Goal: Find specific page/section: Find specific page/section

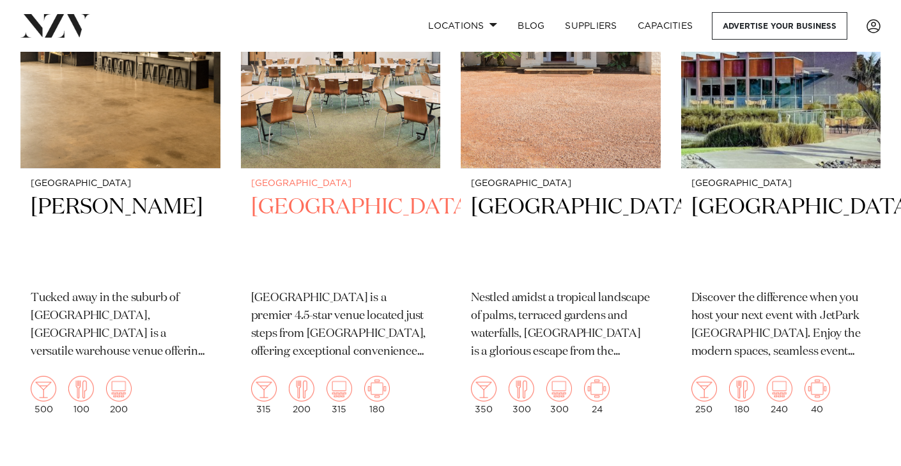
scroll to position [462, 0]
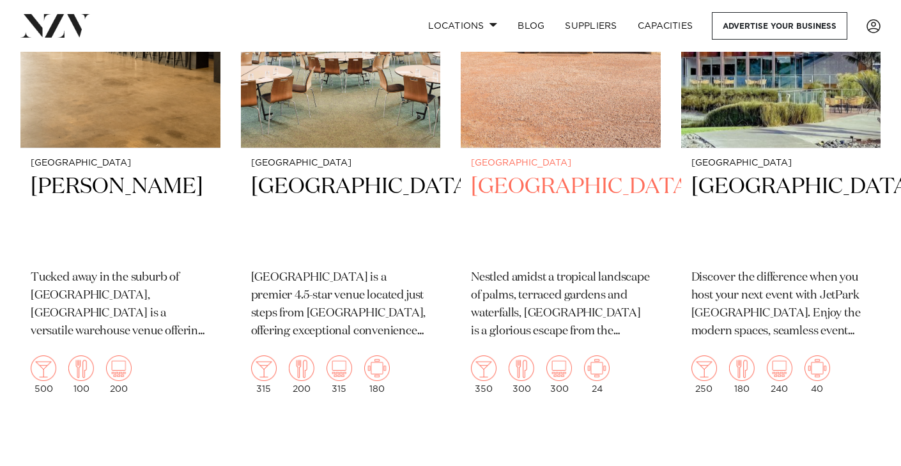
click at [542, 190] on h2 "[GEOGRAPHIC_DATA]" at bounding box center [560, 215] width 179 height 86
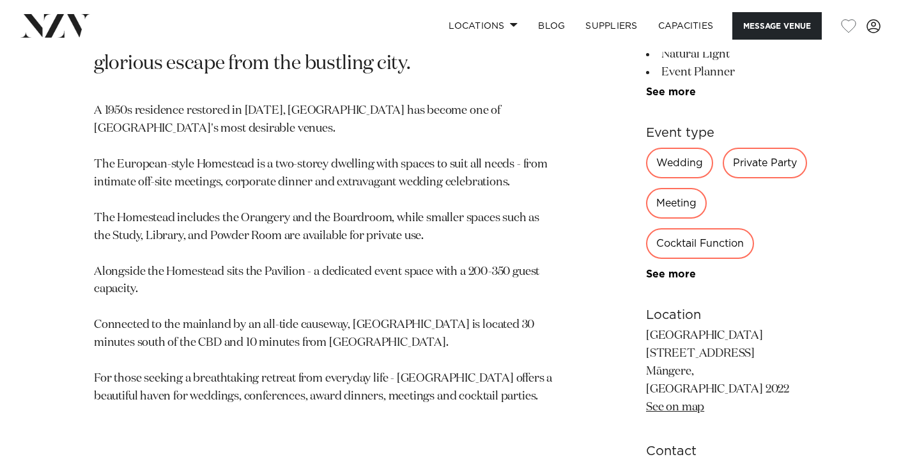
scroll to position [639, 0]
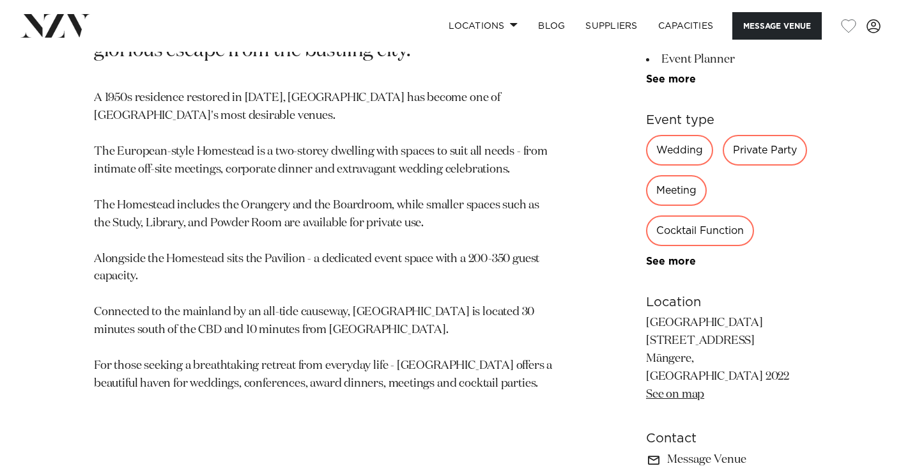
click at [722, 149] on div "Private Party" at bounding box center [764, 150] width 84 height 31
click at [646, 256] on link "See more" at bounding box center [696, 261] width 100 height 10
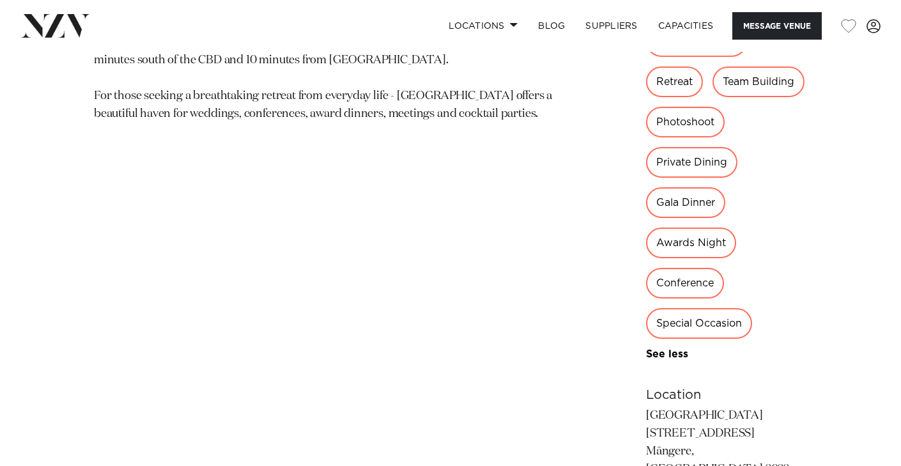
scroll to position [911, 0]
